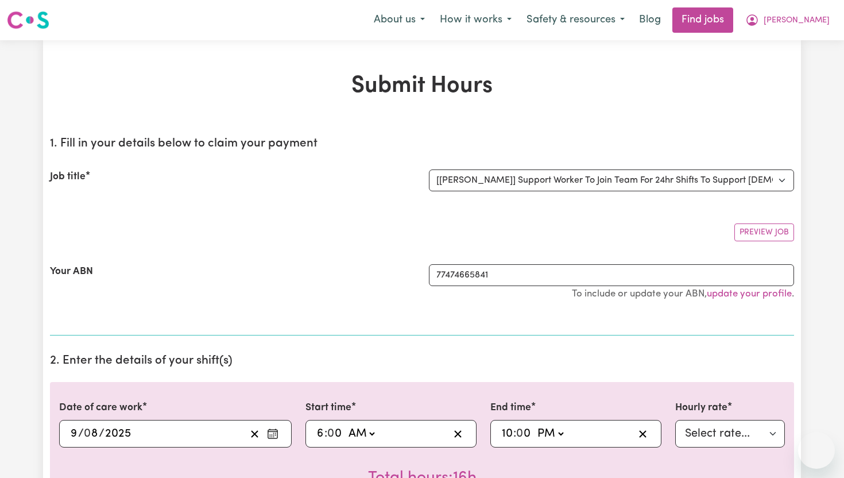
select select "14121"
select select "pm"
select select "91.76-[DATE]"
select select "pm"
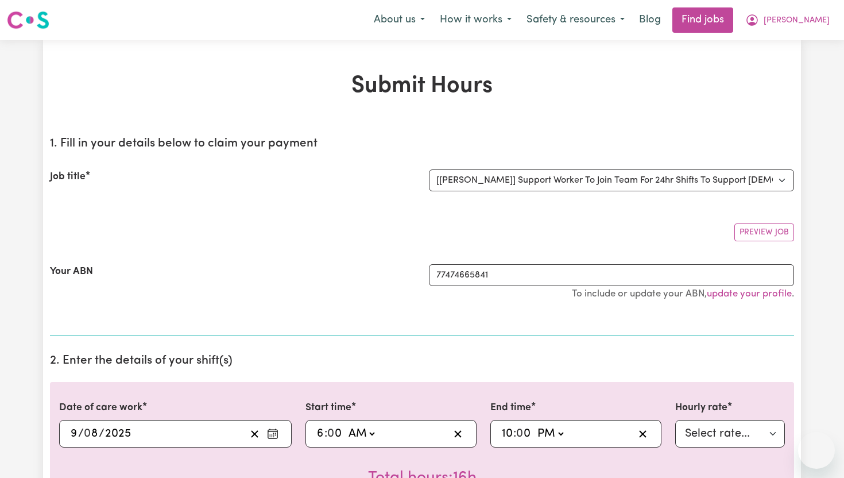
select select "276.32-Overnight"
select select "pm"
select select "118.32-[DATE]"
select select "pm"
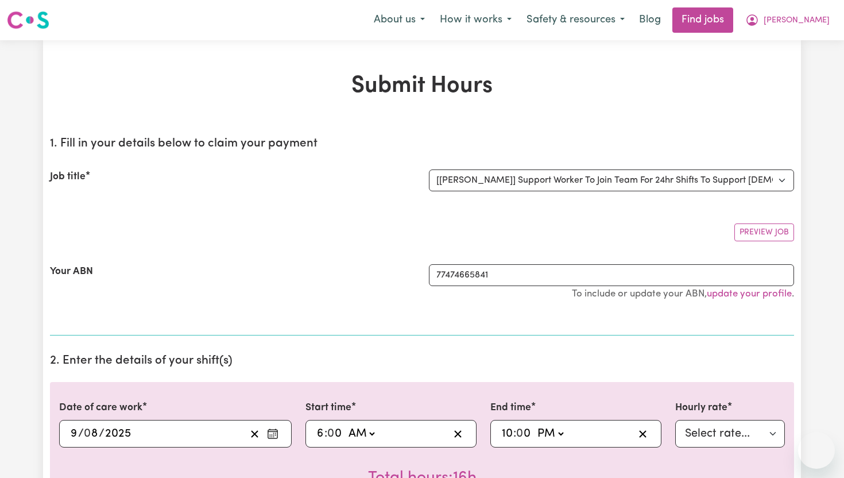
select select "276.32-Overnight"
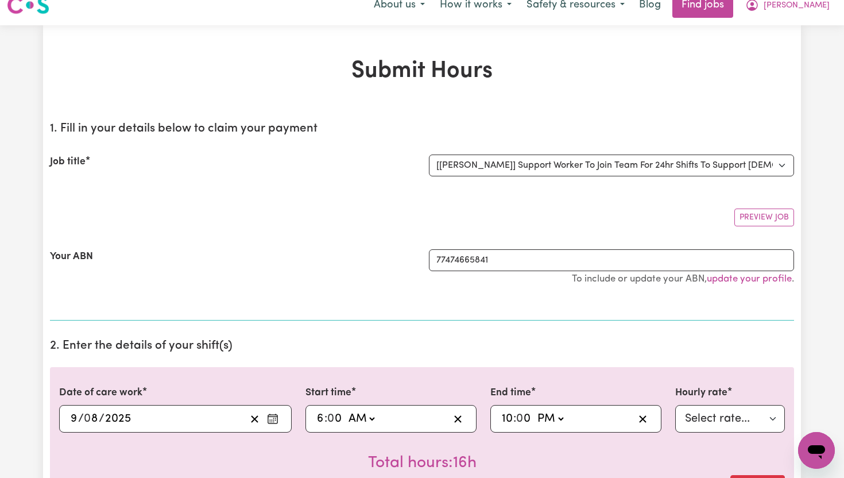
scroll to position [16, 0]
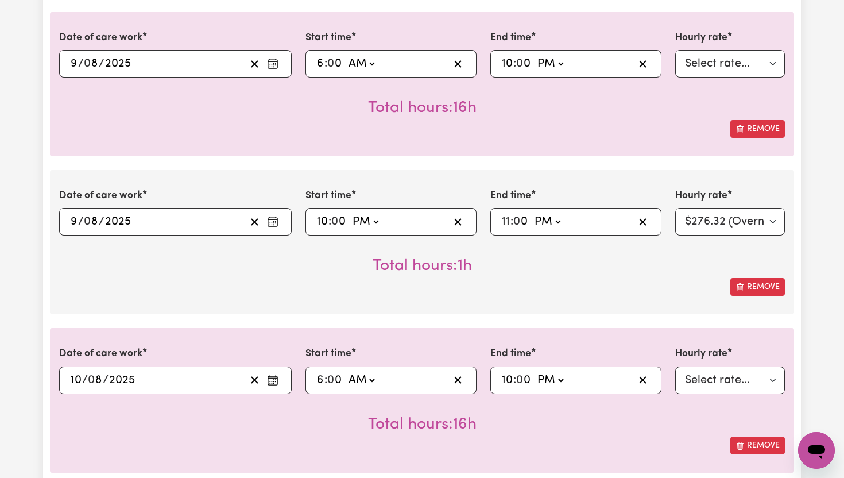
click at [126, 309] on div "Date of care work [DATE] 9 / 0 8 / 2025 « ‹ [DATE] › » Mon Tue Wed Thu Fri Sat …" at bounding box center [422, 242] width 744 height 144
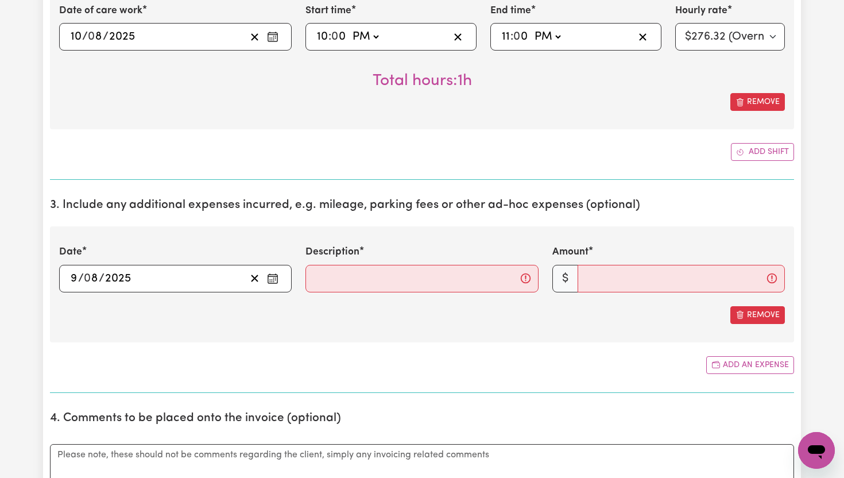
scroll to position [884, 0]
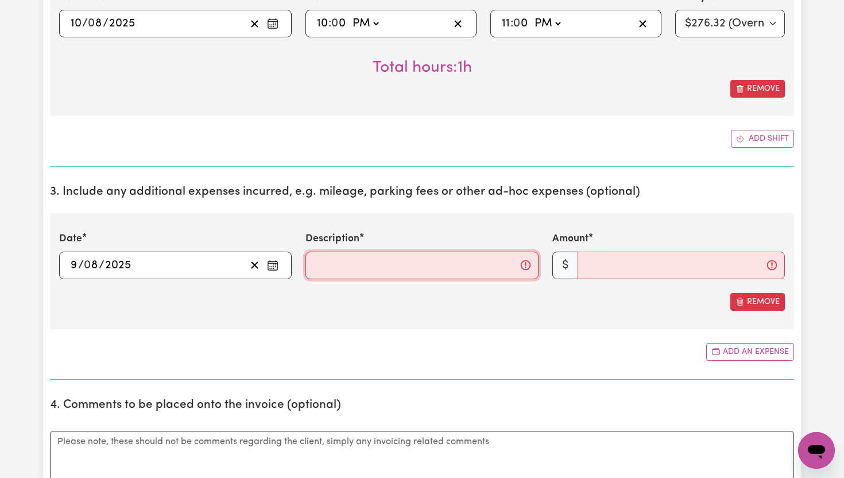
click at [362, 260] on input "Description" at bounding box center [421, 265] width 233 height 28
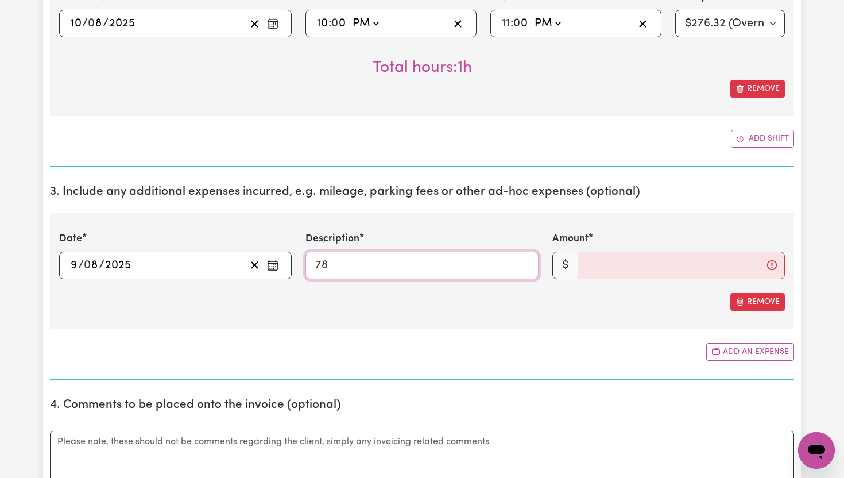
type input "7"
type input "622 Kilometres"
click at [603, 260] on input "Amount" at bounding box center [681, 265] width 207 height 28
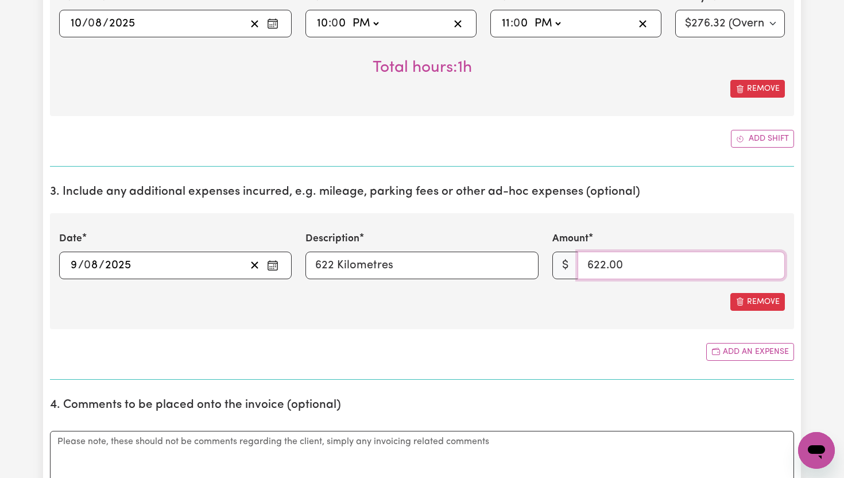
type input "622.00"
click at [543, 348] on div "Add an expense" at bounding box center [422, 352] width 744 height 18
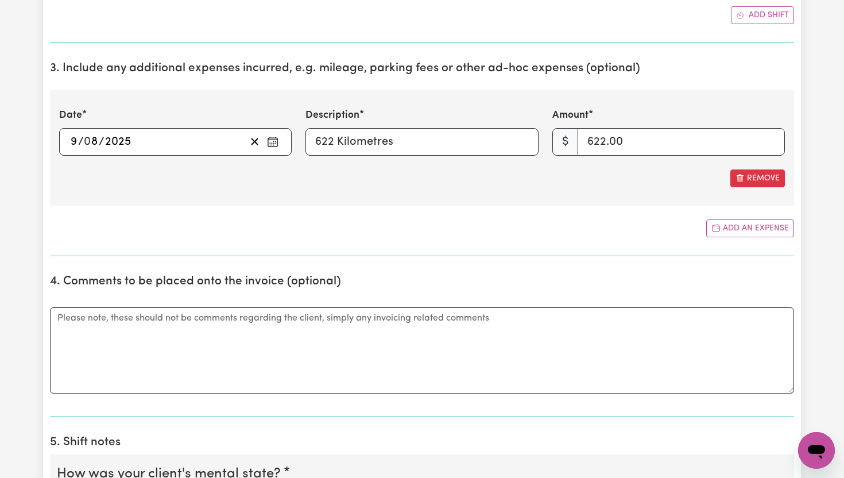
scroll to position [1010, 0]
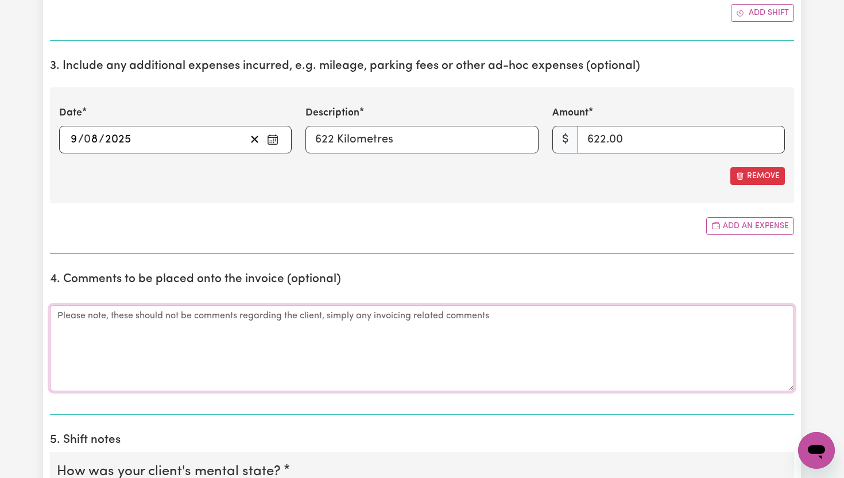
click at [543, 346] on textarea "Comments" at bounding box center [422, 348] width 744 height 86
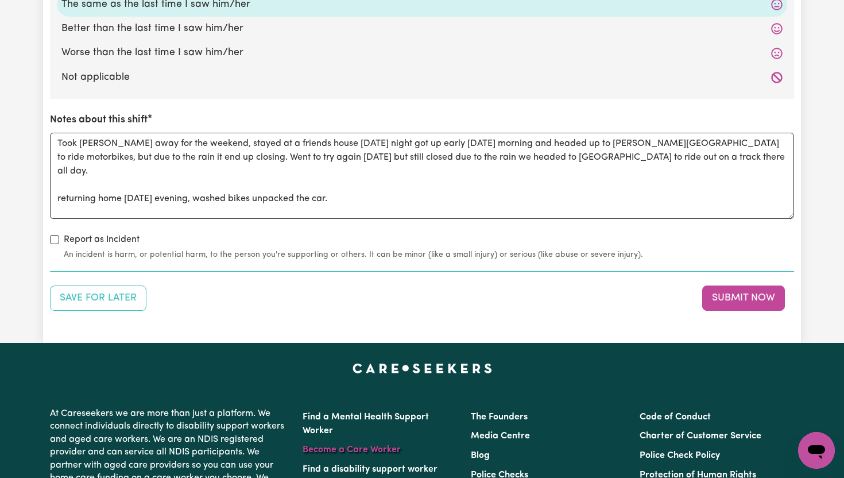
scroll to position [1784, 0]
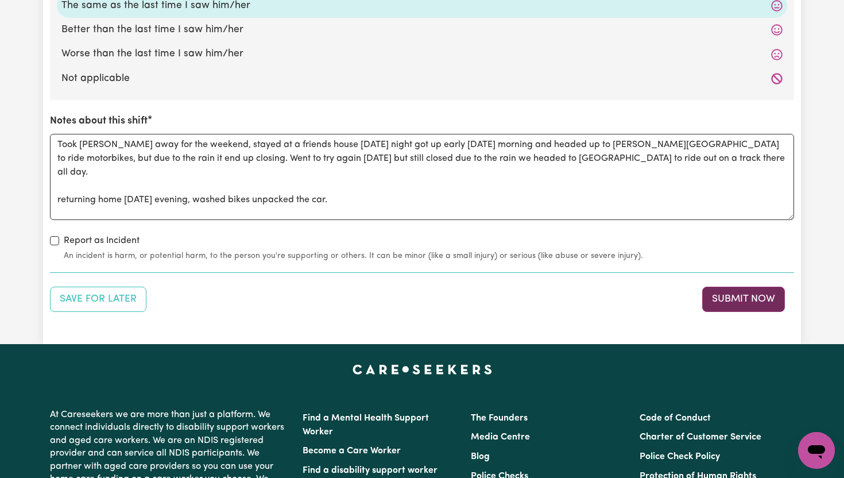
type textarea "622 Kilometres from [DATE] to [DATE] morning."
click at [743, 297] on button "Submit Now" at bounding box center [743, 298] width 83 height 25
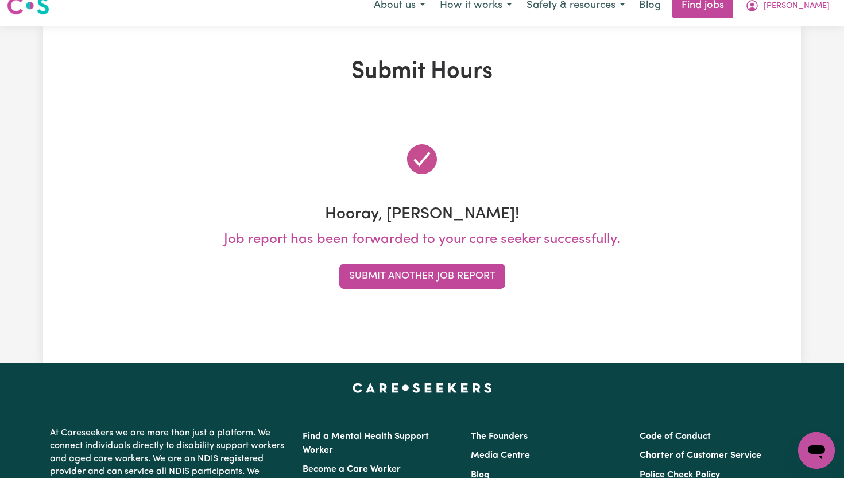
scroll to position [0, 0]
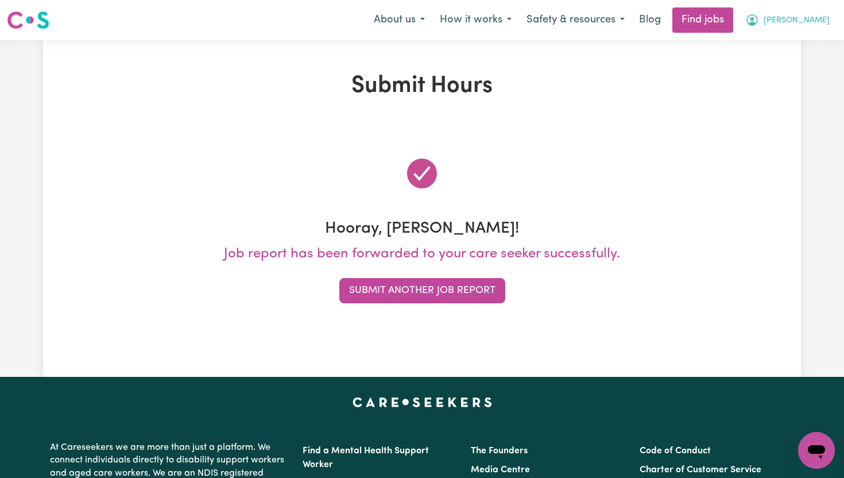
click at [820, 16] on span "[PERSON_NAME]" at bounding box center [797, 20] width 66 height 13
click at [795, 62] on link "My Dashboard" at bounding box center [791, 66] width 91 height 22
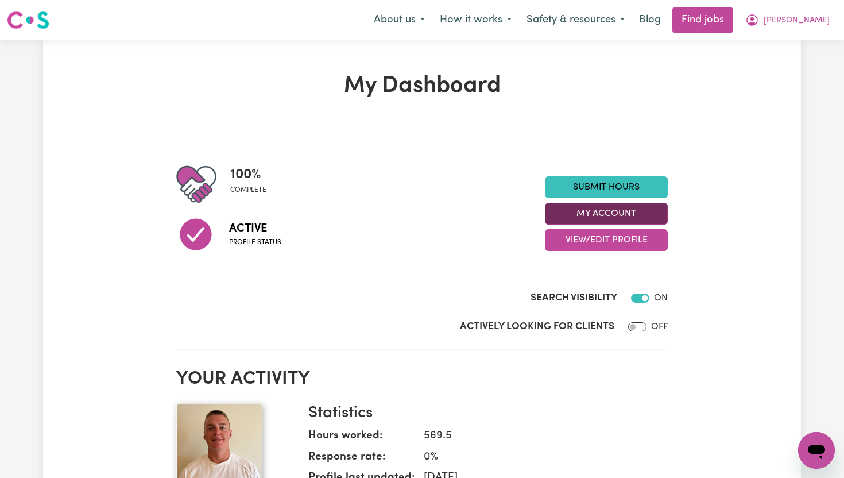
click at [630, 218] on button "My Account" at bounding box center [606, 214] width 123 height 22
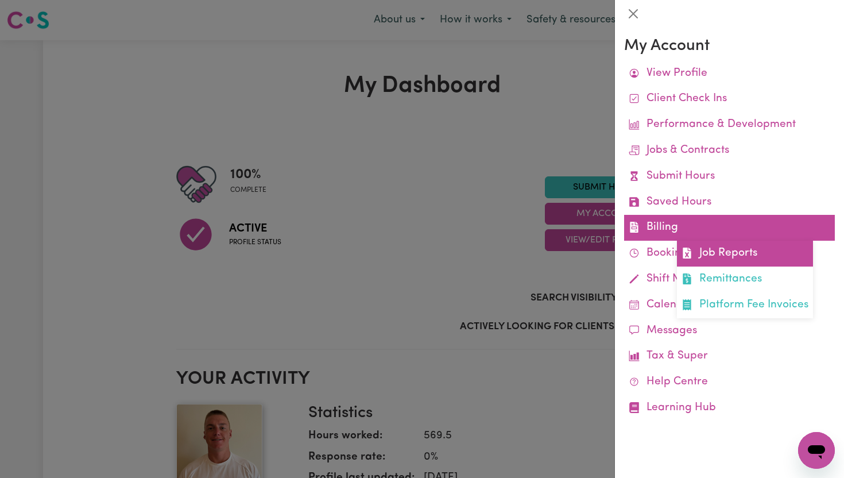
click at [720, 261] on link "Job Reports" at bounding box center [745, 254] width 136 height 26
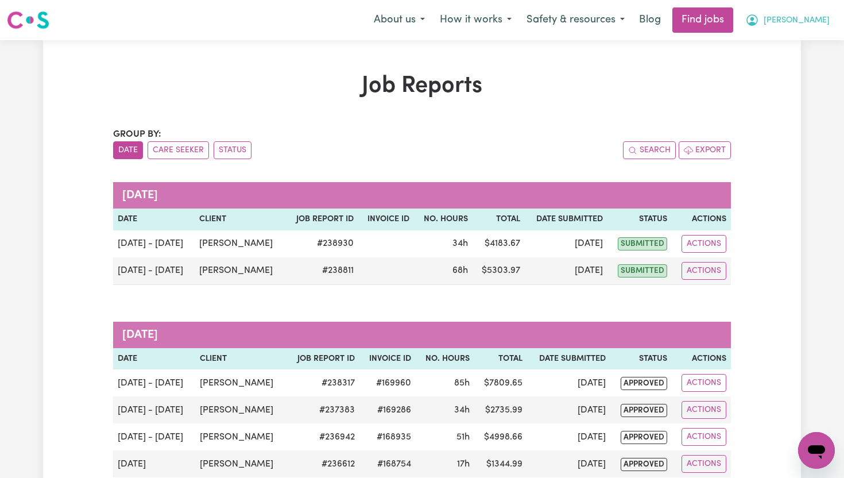
click at [823, 20] on span "[PERSON_NAME]" at bounding box center [797, 20] width 66 height 13
click at [804, 66] on link "My Dashboard" at bounding box center [791, 66] width 91 height 22
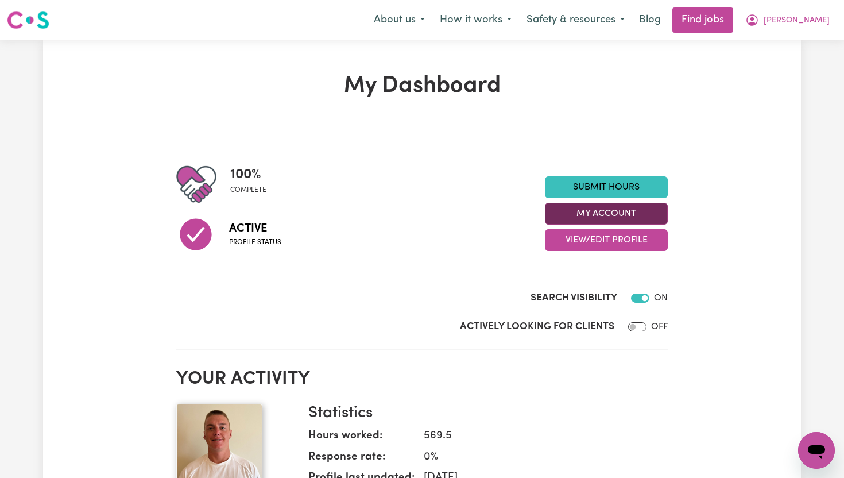
click at [649, 217] on button "My Account" at bounding box center [606, 214] width 123 height 22
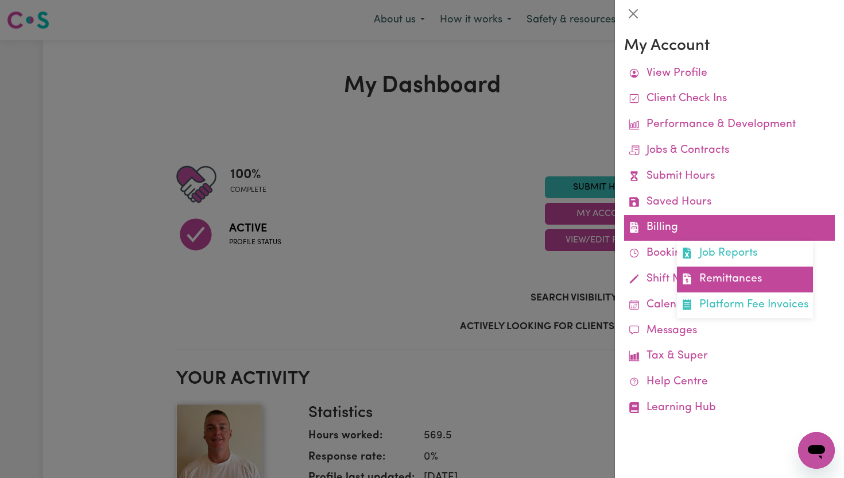
click at [733, 290] on link "Remittances" at bounding box center [745, 279] width 136 height 26
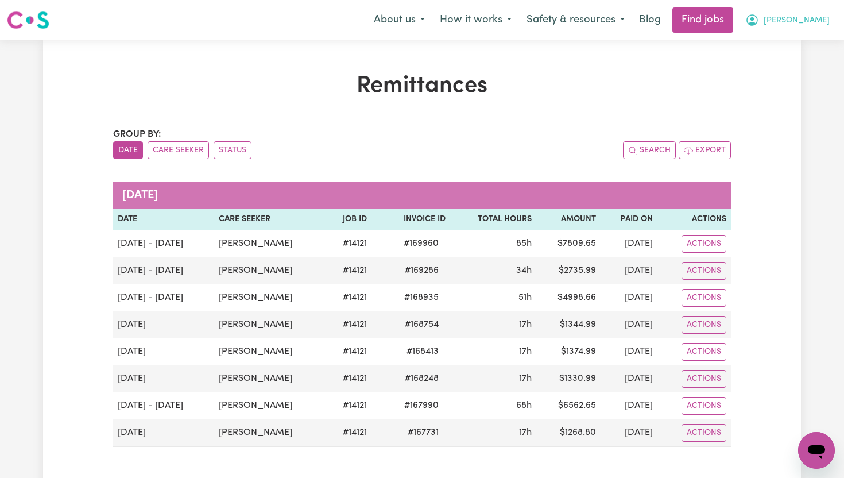
click at [822, 22] on span "[PERSON_NAME]" at bounding box center [797, 20] width 66 height 13
click at [793, 68] on link "My Dashboard" at bounding box center [791, 66] width 91 height 22
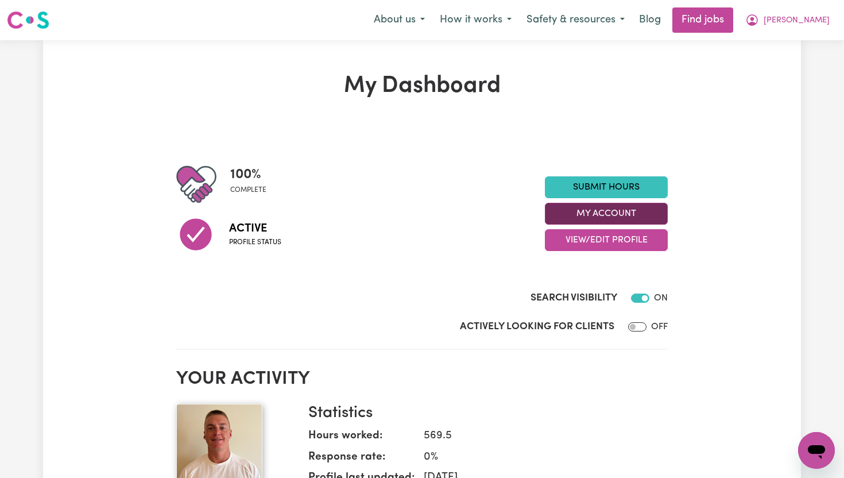
click at [637, 210] on button "My Account" at bounding box center [606, 214] width 123 height 22
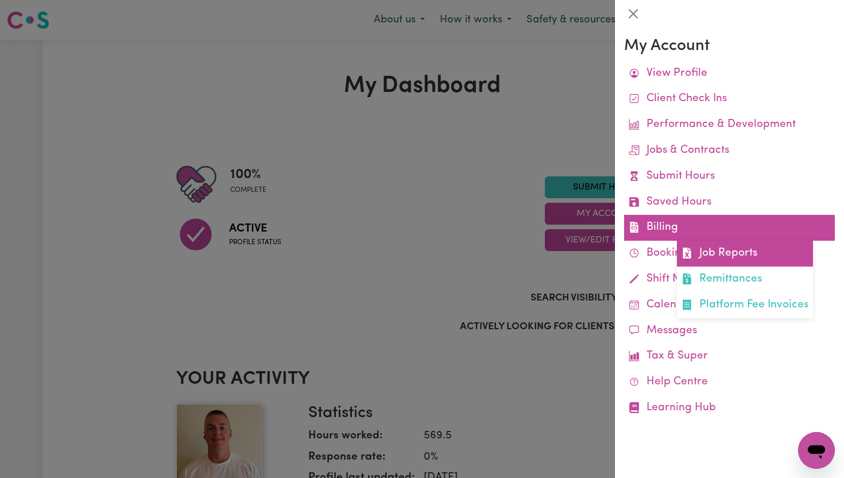
click at [718, 256] on link "Job Reports" at bounding box center [745, 254] width 136 height 26
